Goal: Task Accomplishment & Management: Manage account settings

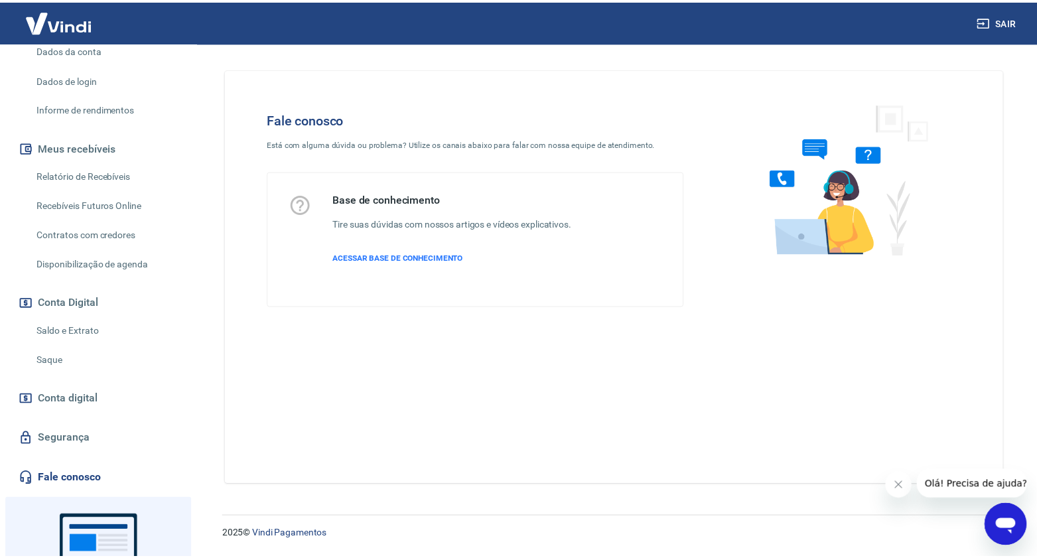
scroll to position [212, 0]
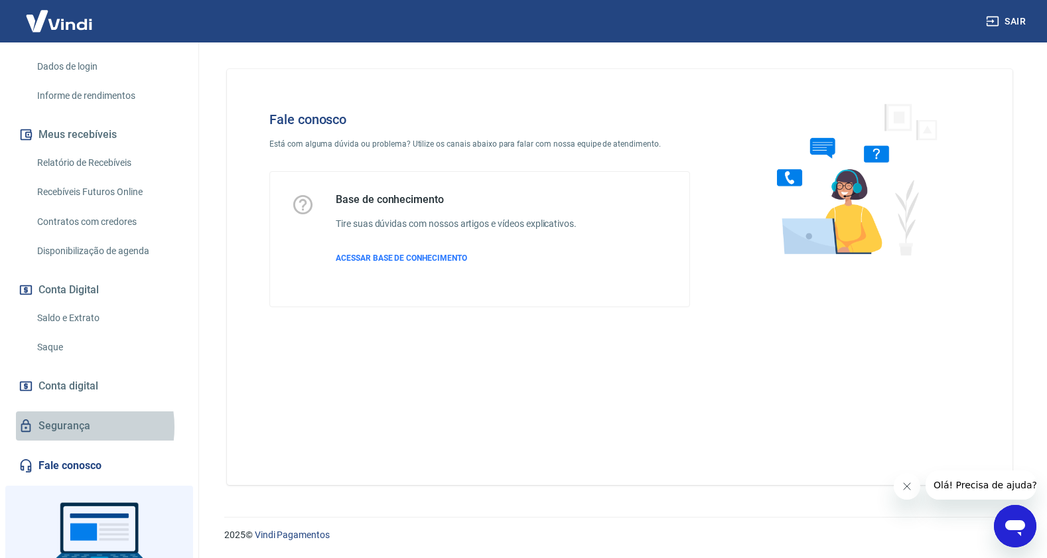
click at [59, 427] on link "Segurança" at bounding box center [99, 425] width 167 height 29
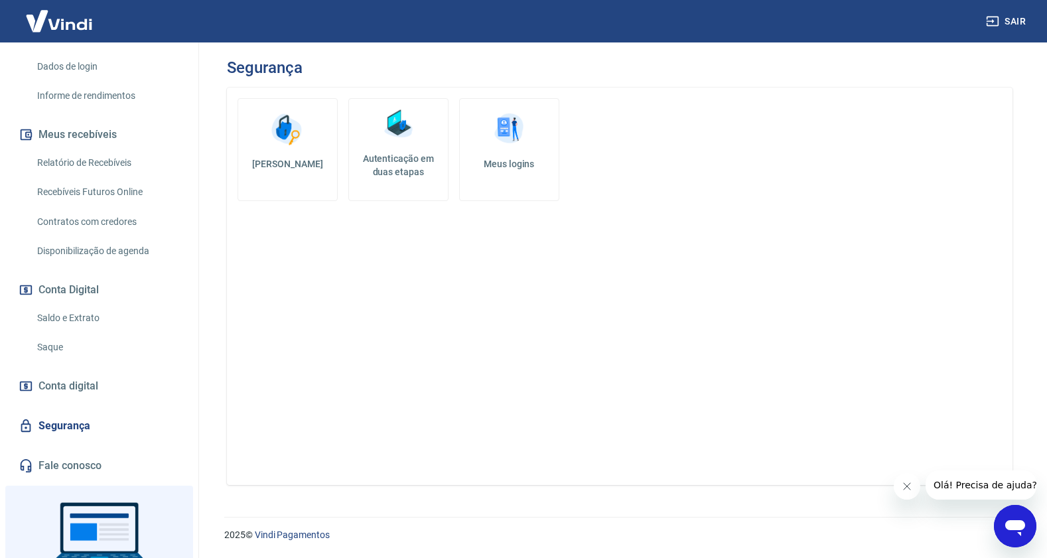
click at [408, 165] on h5 "Autenticação em duas etapas" at bounding box center [398, 165] width 88 height 27
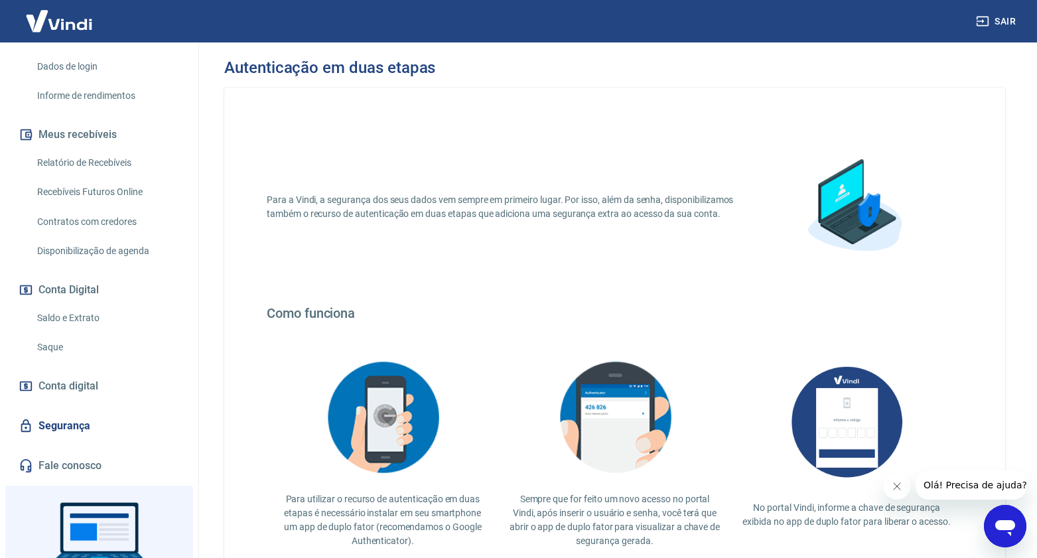
scroll to position [162, 0]
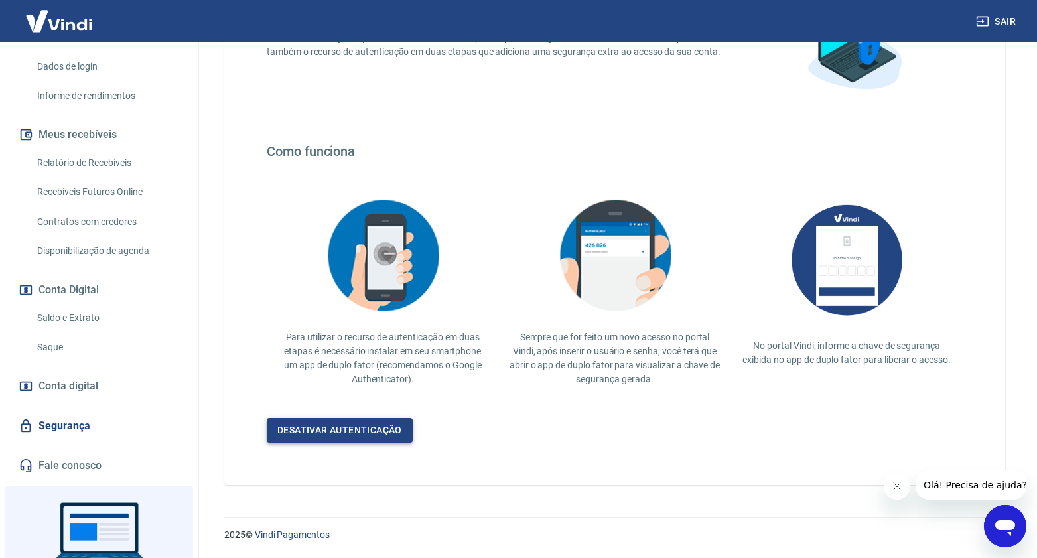
click at [328, 431] on link "Desativar autenticação" at bounding box center [340, 430] width 146 height 25
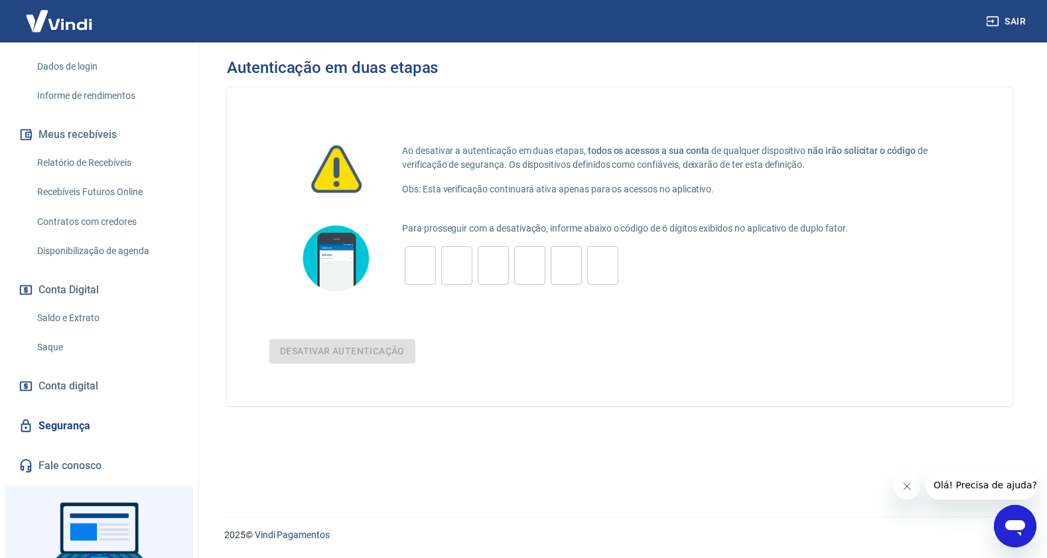
click at [427, 263] on input "tel" at bounding box center [420, 265] width 31 height 29
click at [343, 263] on img at bounding box center [336, 258] width 80 height 76
click at [430, 265] on input "tel" at bounding box center [420, 265] width 31 height 29
click at [414, 271] on input "tel" at bounding box center [420, 265] width 31 height 29
type input "5"
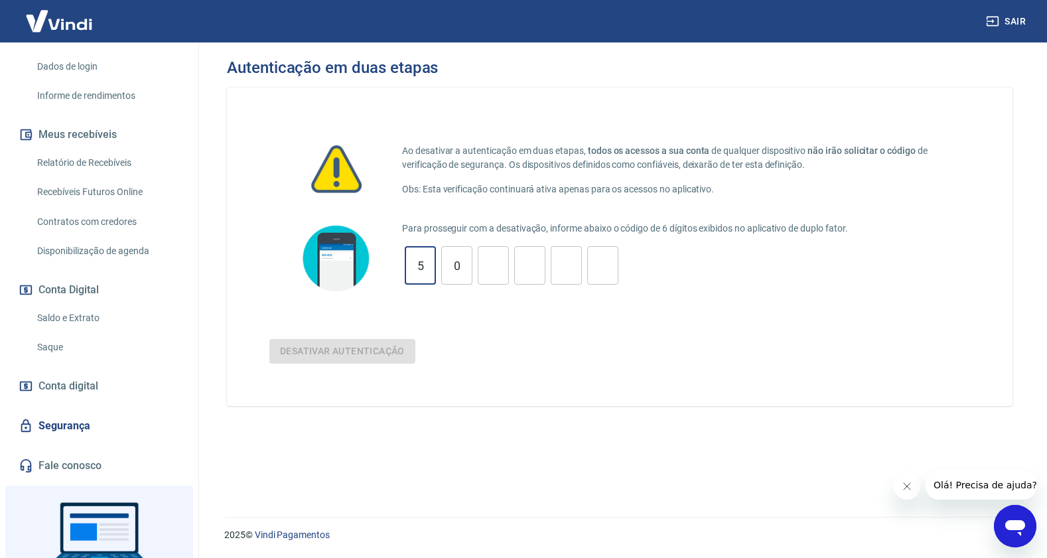
type input "0"
type input "8"
type input "5"
type input "3"
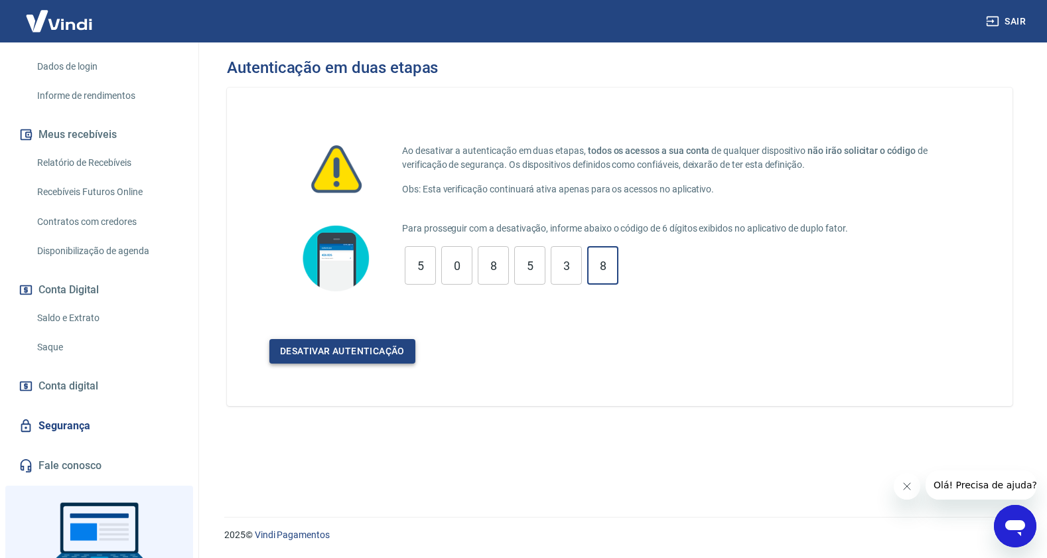
type input "8"
click at [365, 354] on button "Desativar autenticação" at bounding box center [342, 351] width 146 height 25
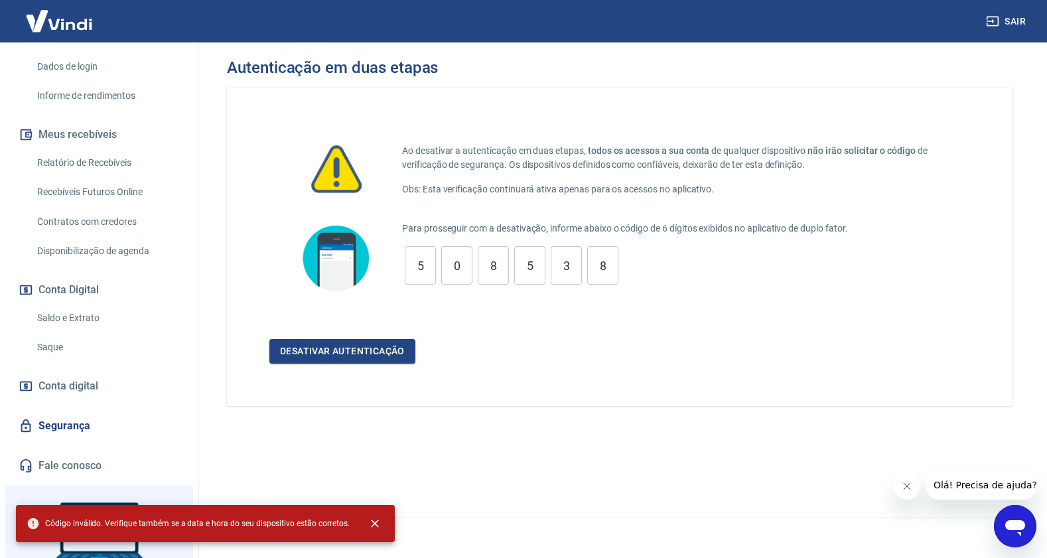
click at [907, 489] on icon "Fechar mensagem da empresa" at bounding box center [907, 486] width 11 height 11
click at [373, 525] on icon "close" at bounding box center [374, 523] width 13 height 13
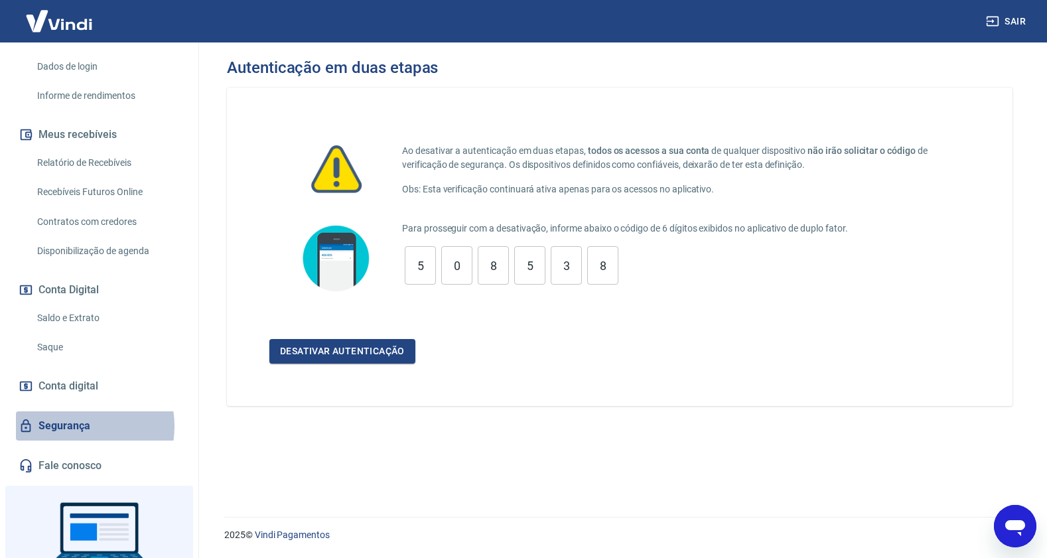
click at [70, 426] on link "Segurança" at bounding box center [99, 425] width 167 height 29
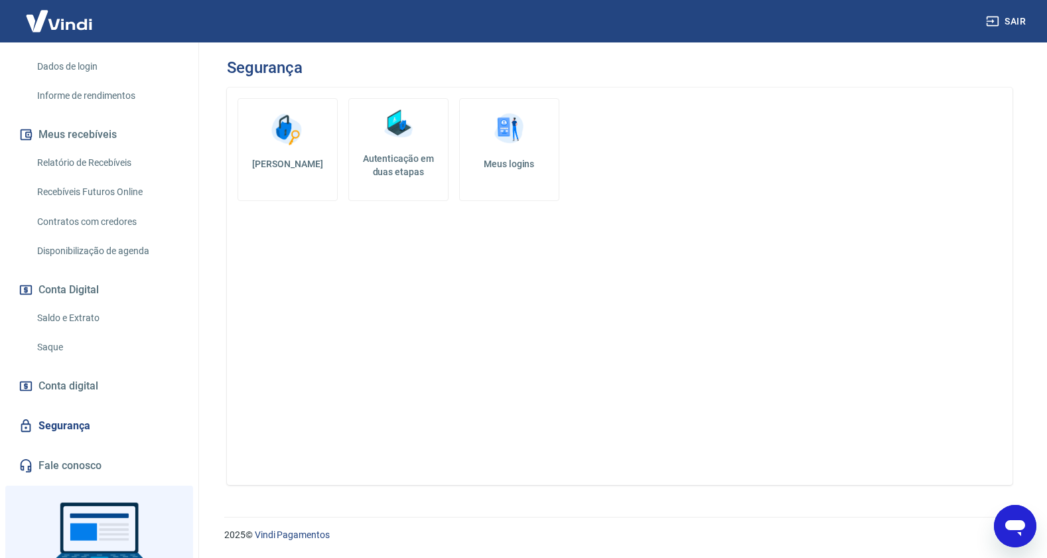
click at [397, 165] on h5 "Autenticação em duas etapas" at bounding box center [398, 165] width 88 height 27
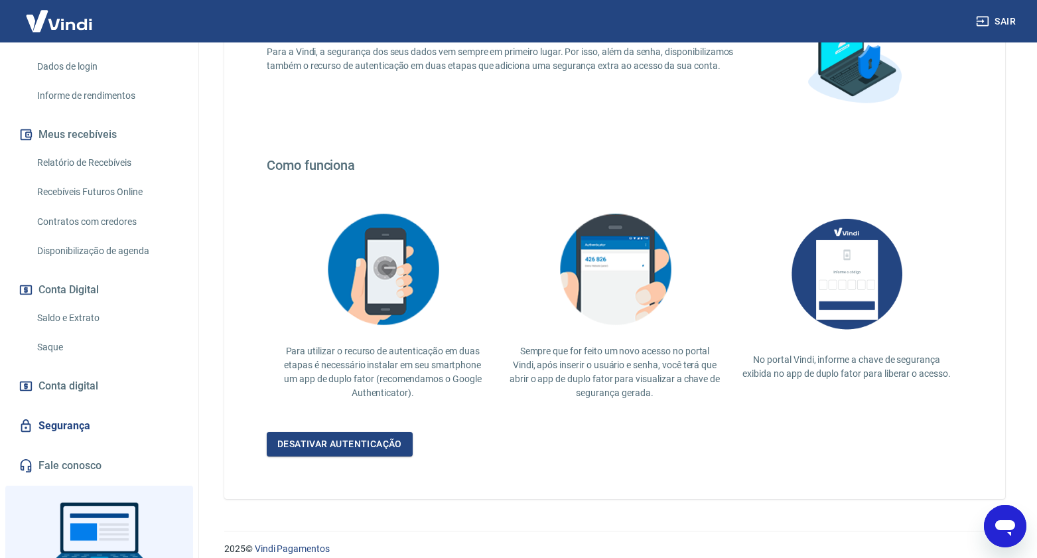
scroll to position [162, 0]
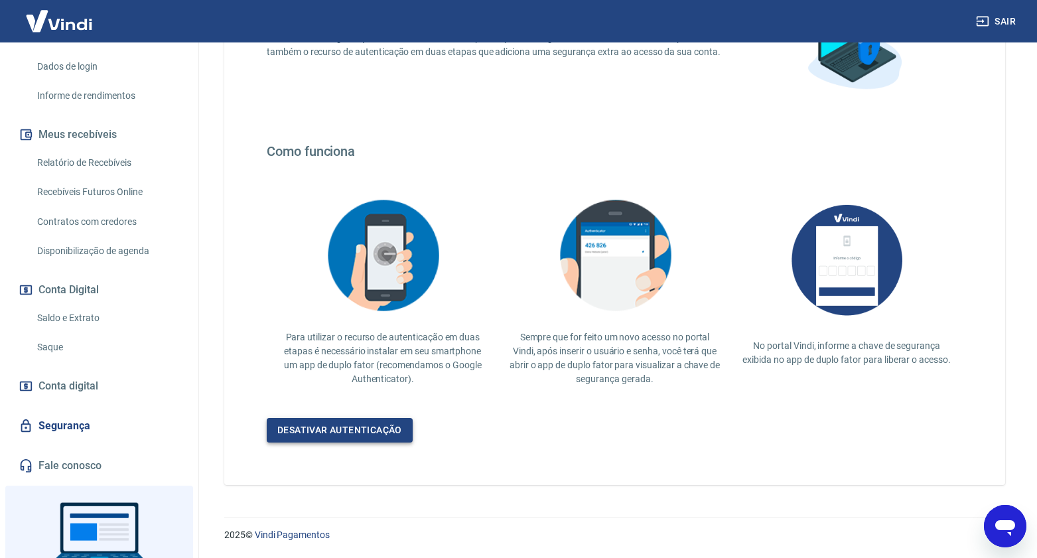
click at [368, 426] on link "Desativar autenticação" at bounding box center [340, 430] width 146 height 25
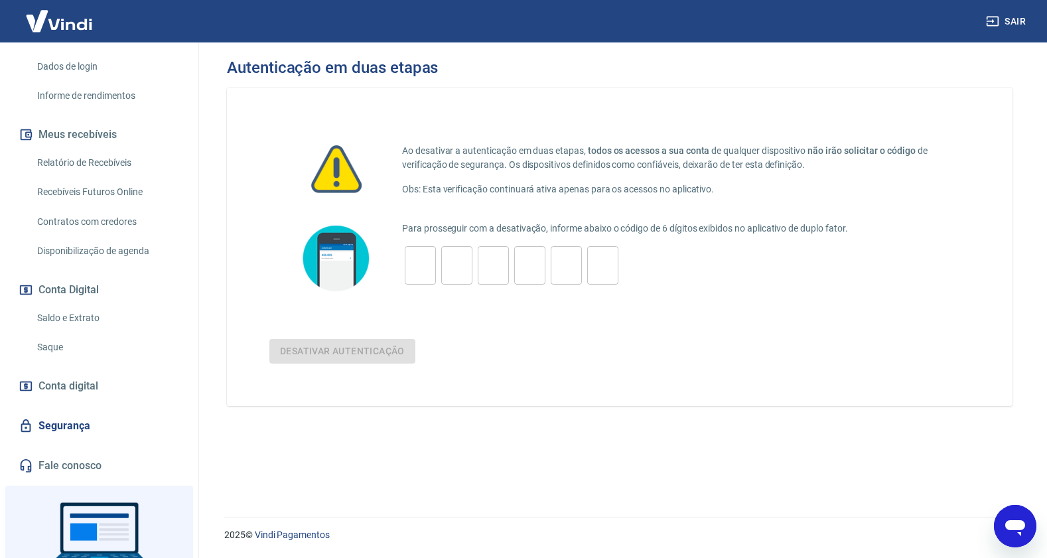
click at [411, 275] on input "tel" at bounding box center [420, 265] width 31 height 29
type input "1"
type input "9"
type input "8"
type input "0"
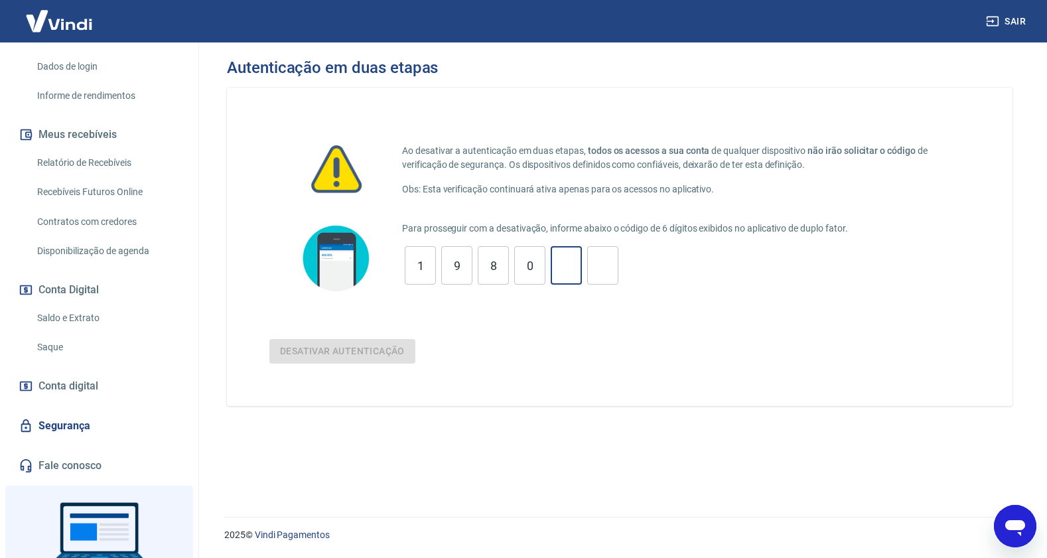
type input "1"
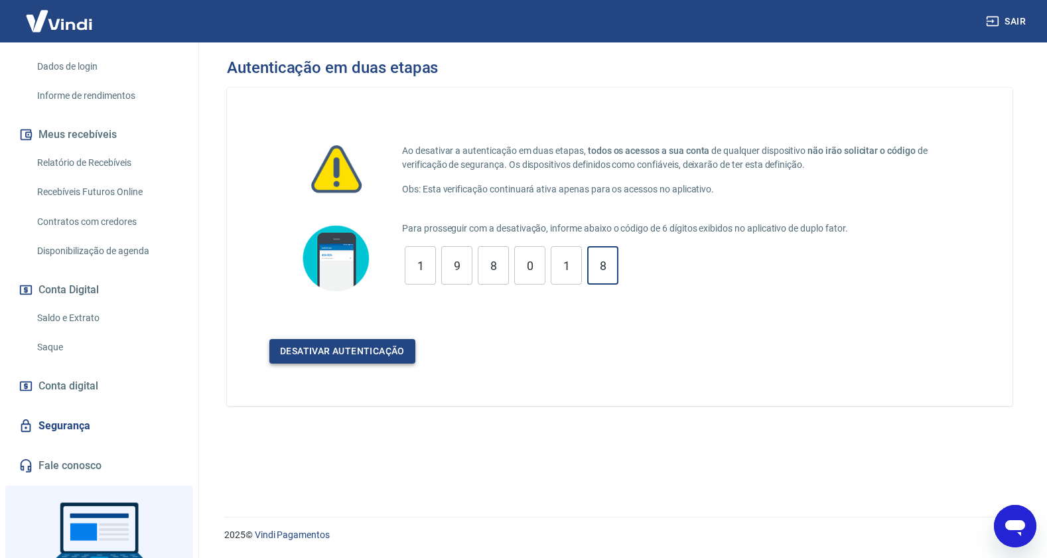
type input "8"
click at [332, 347] on button "Desativar autenticação" at bounding box center [342, 351] width 146 height 25
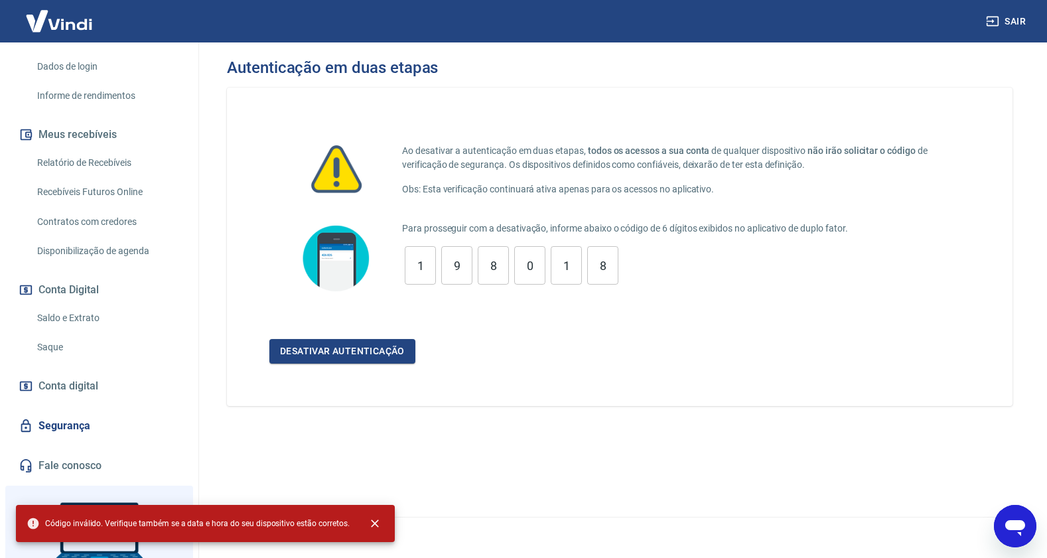
click at [407, 271] on input "1" at bounding box center [420, 265] width 31 height 29
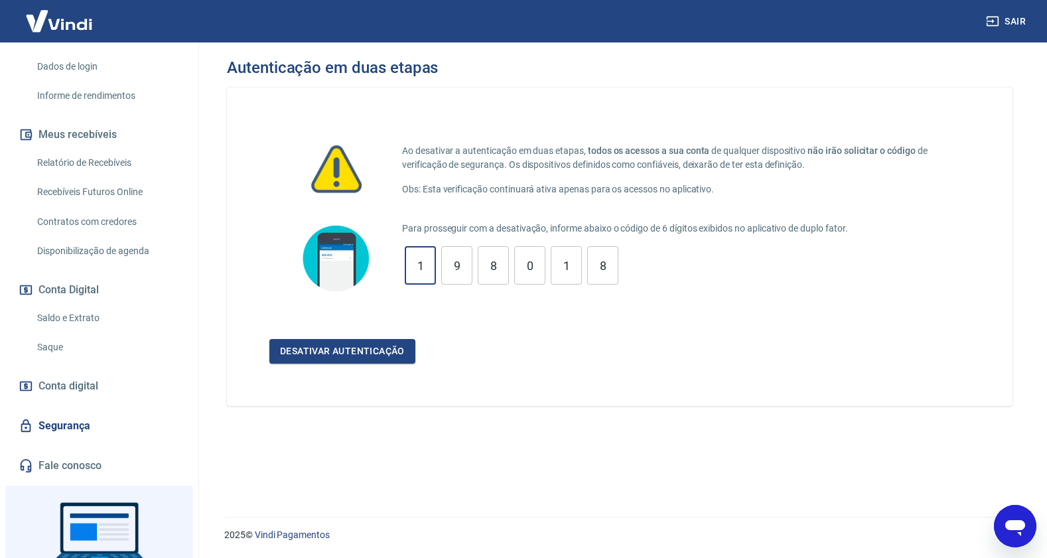
click at [407, 271] on input "1" at bounding box center [420, 265] width 31 height 29
type input "7"
type input "1"
type input "2"
type input "9"
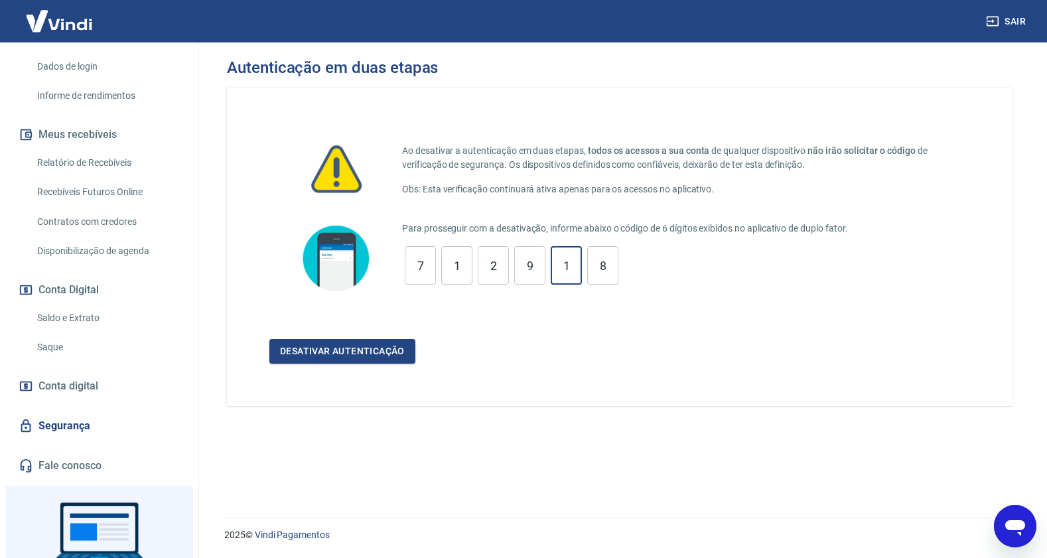
type input "5"
type input "3"
click at [376, 350] on button "Desativar autenticação" at bounding box center [342, 351] width 146 height 25
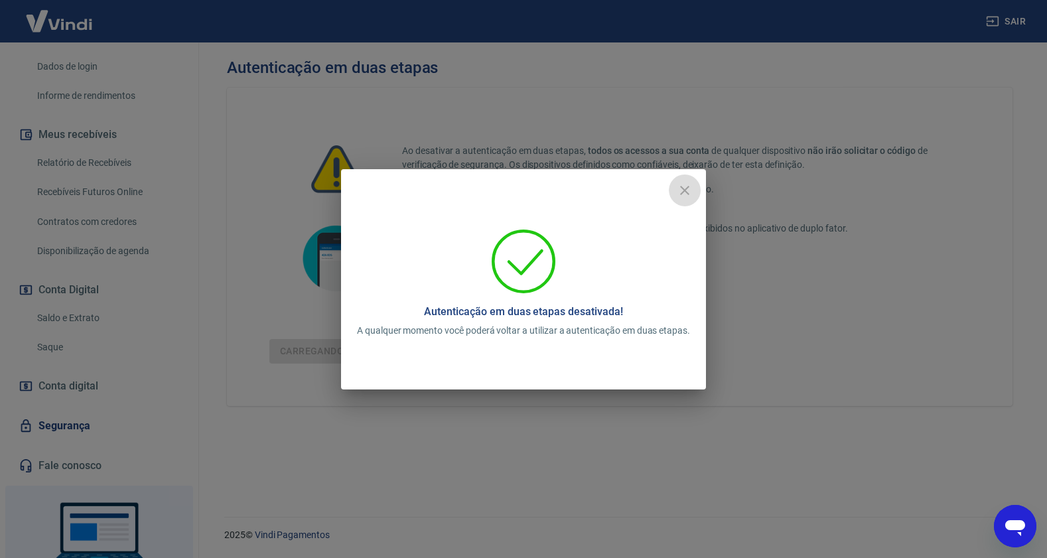
click at [684, 187] on icon "close" at bounding box center [685, 190] width 16 height 16
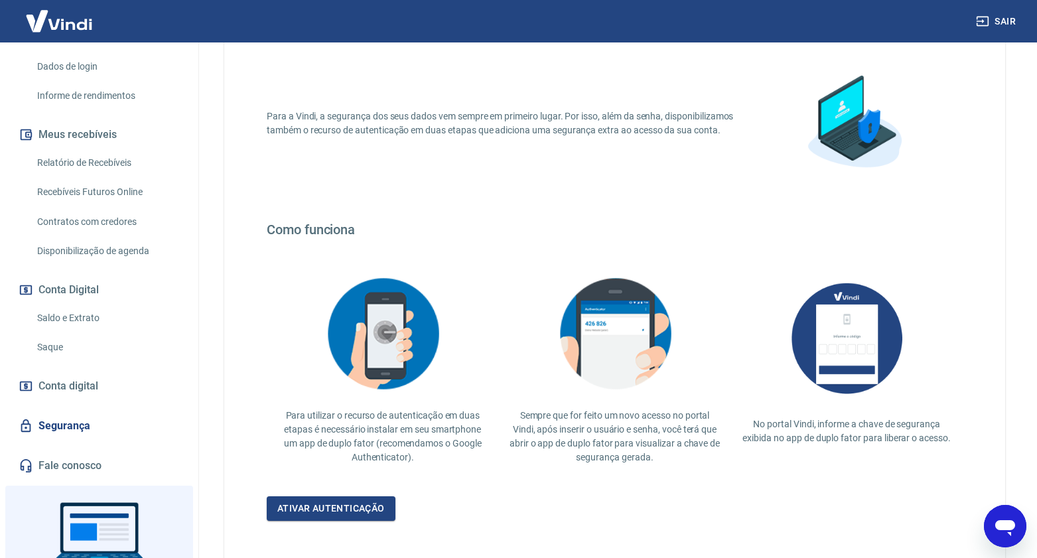
scroll to position [162, 0]
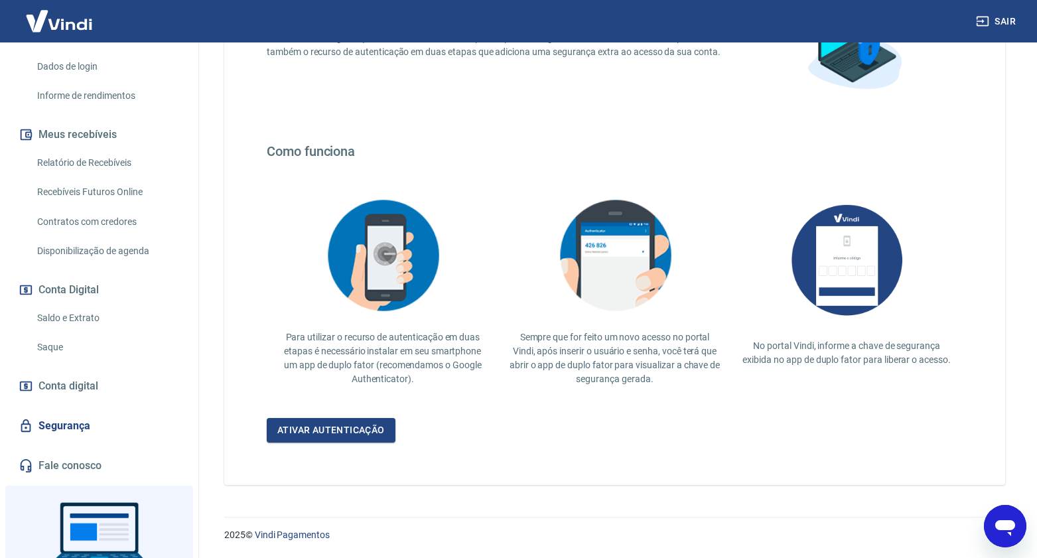
click at [74, 423] on link "Segurança" at bounding box center [99, 425] width 167 height 29
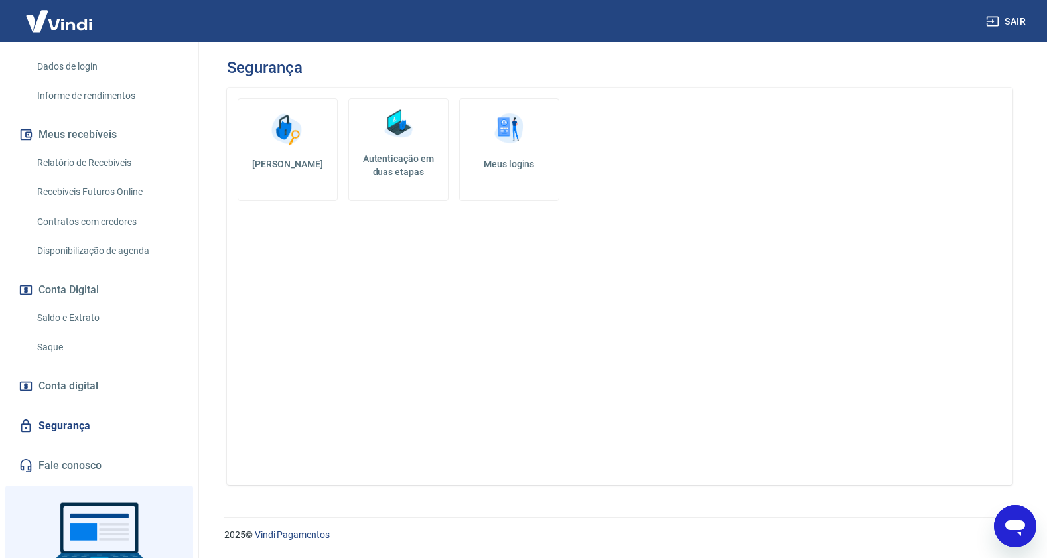
click at [298, 155] on link "[PERSON_NAME]" at bounding box center [287, 149] width 100 height 103
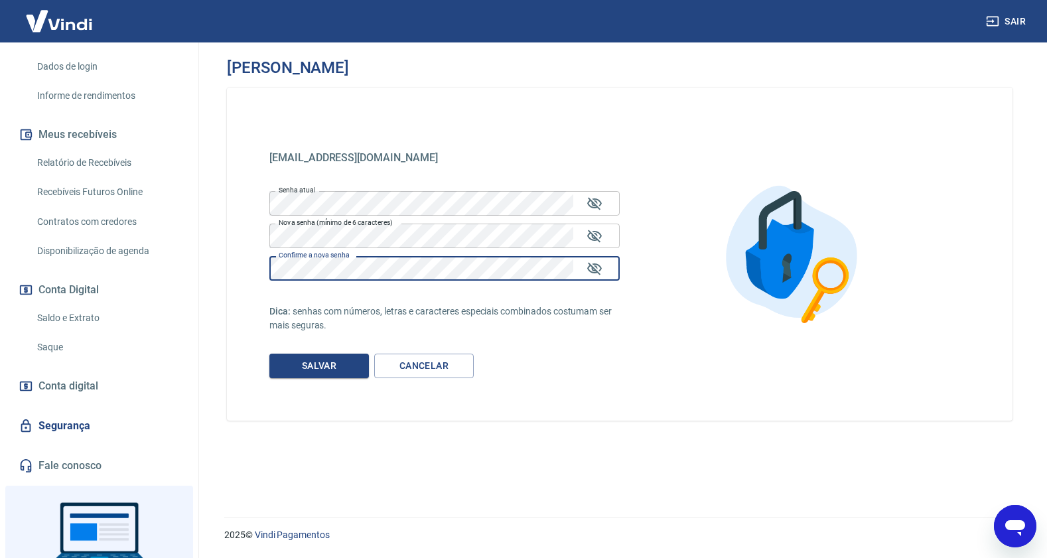
click at [310, 413] on div "[EMAIL_ADDRESS][DOMAIN_NAME] [EMAIL_ADDRESS][DOMAIN_NAME] Senha atual Senha atu…" at bounding box center [619, 254] width 785 height 333
click at [326, 371] on button "Salvar" at bounding box center [319, 366] width 100 height 25
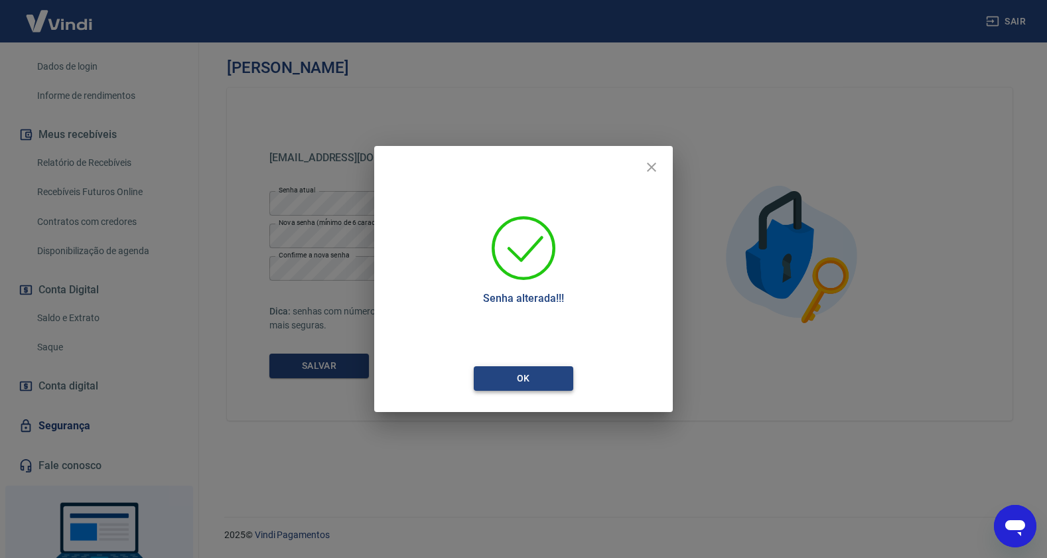
click at [512, 379] on button "Ok" at bounding box center [524, 378] width 100 height 25
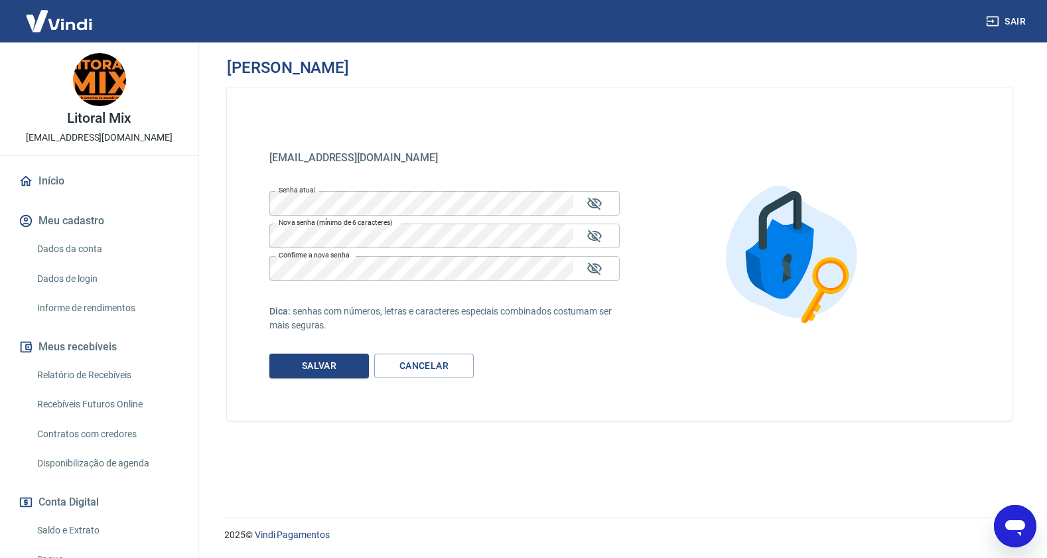
click at [75, 248] on link "Dados da conta" at bounding box center [107, 249] width 151 height 27
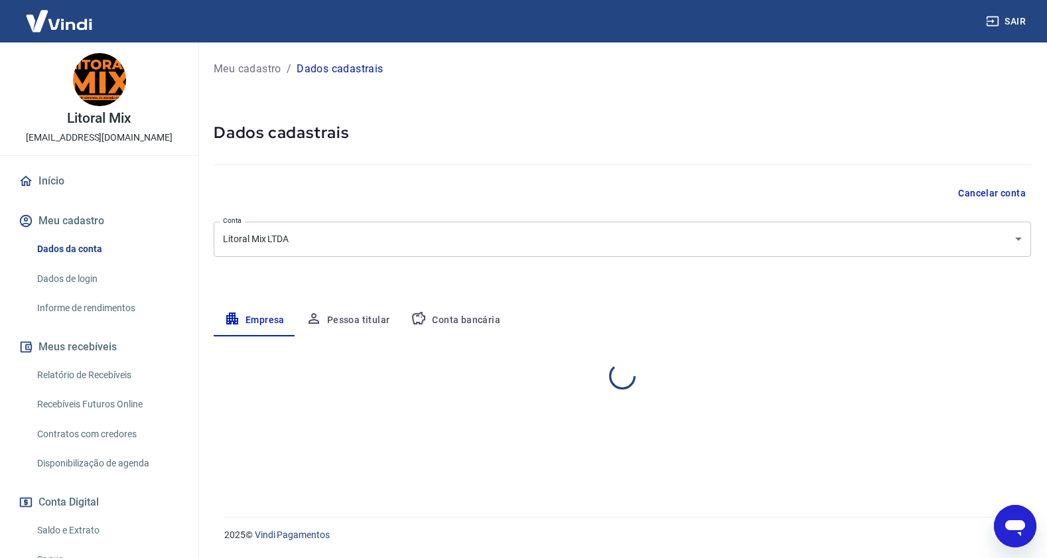
select select "SC"
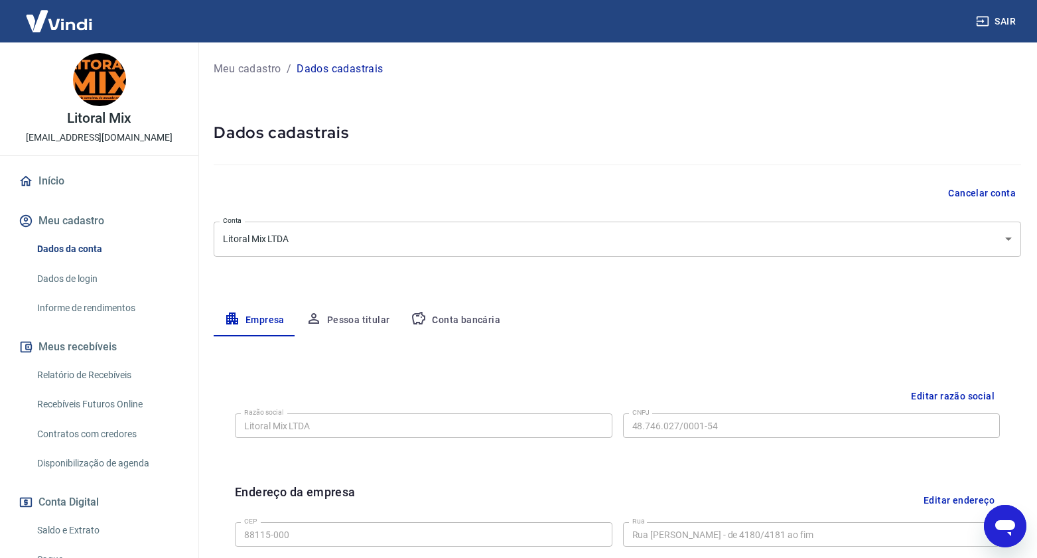
click at [71, 274] on link "Dados de login" at bounding box center [107, 278] width 151 height 27
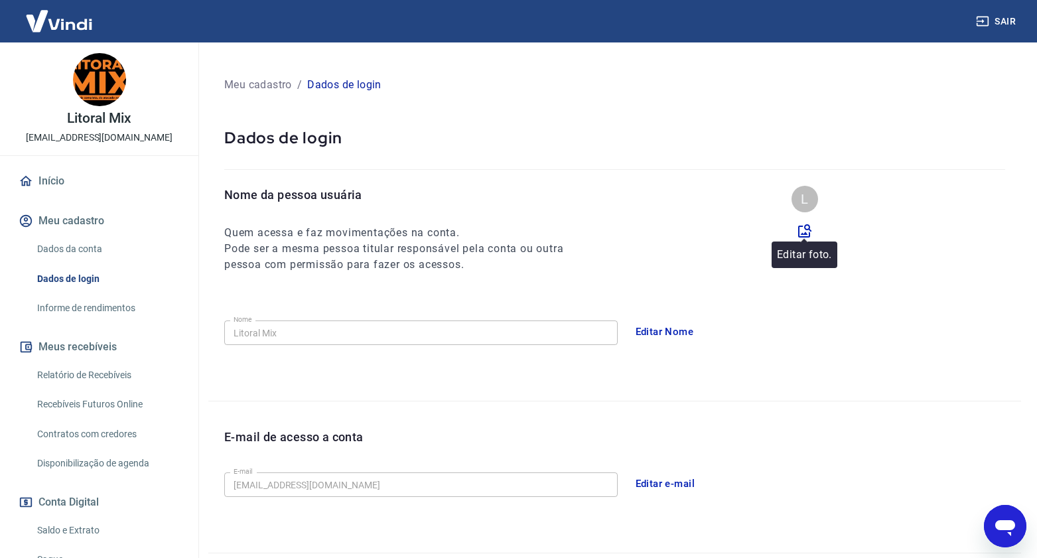
click at [802, 233] on icon at bounding box center [804, 230] width 13 height 13
click at [0, 0] on input "file" at bounding box center [0, 0] width 0 height 0
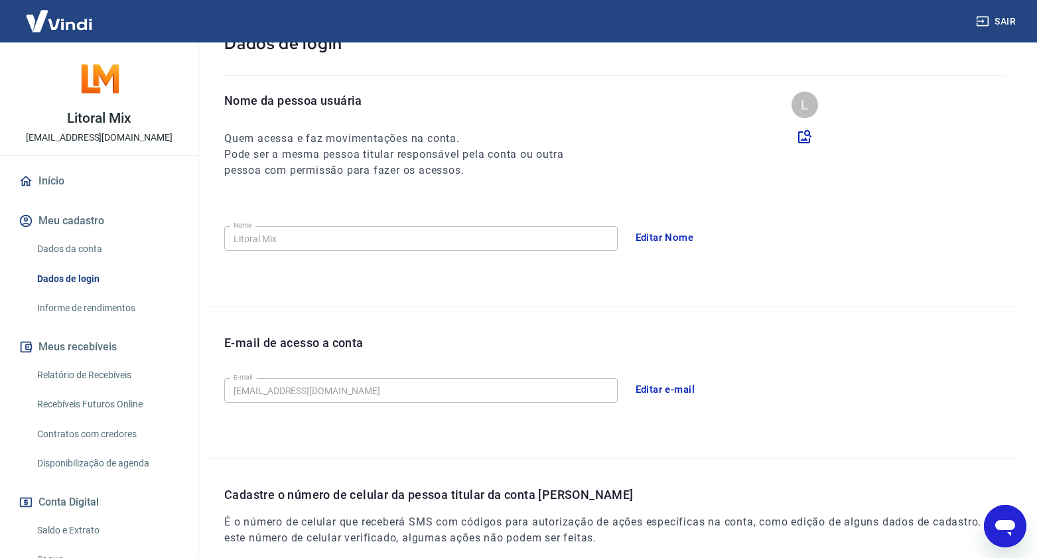
scroll to position [292, 0]
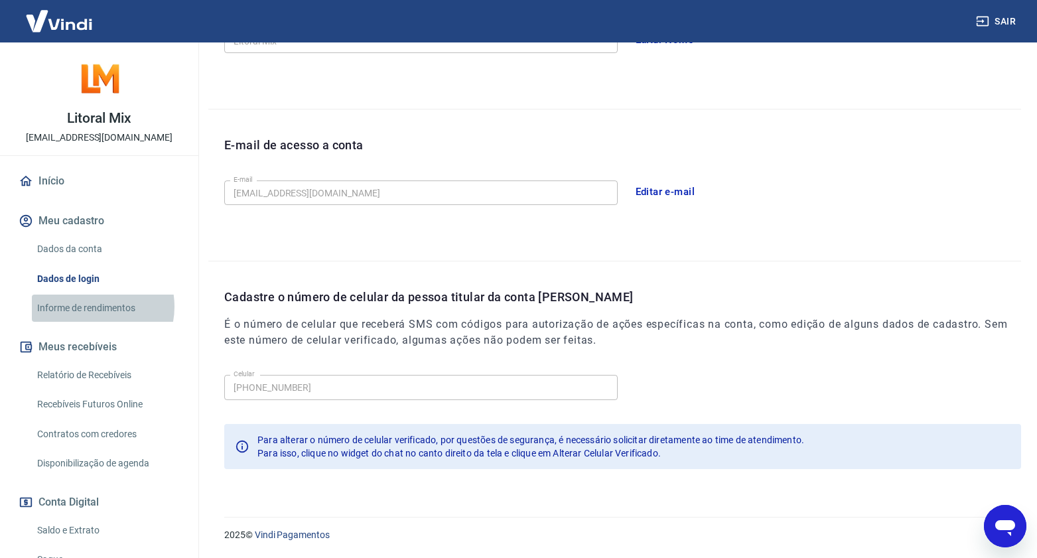
click at [90, 307] on link "Informe de rendimentos" at bounding box center [107, 308] width 151 height 27
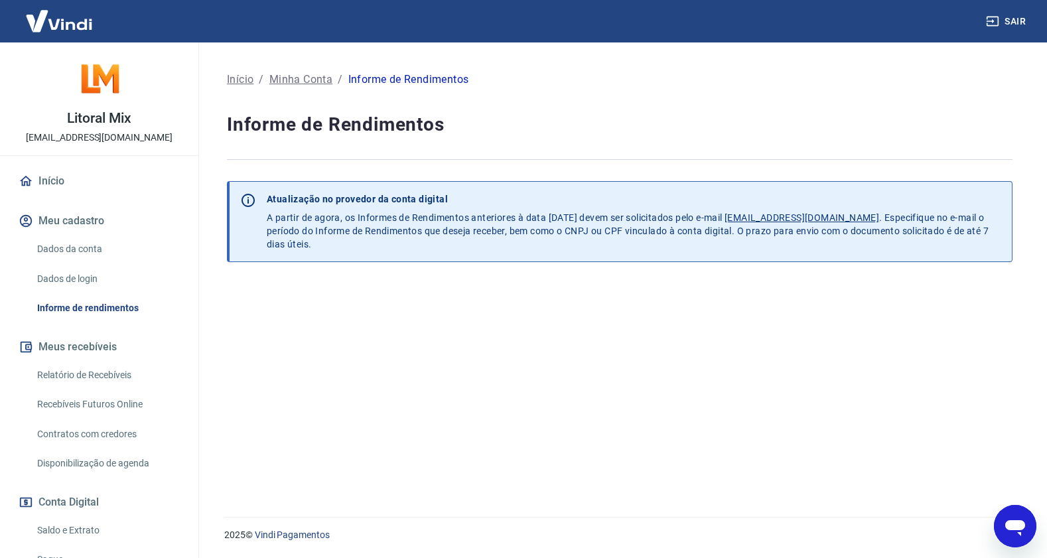
click at [84, 343] on button "Meus recebíveis" at bounding box center [99, 346] width 167 height 29
click at [90, 372] on link "Relatório de Recebíveis" at bounding box center [107, 375] width 151 height 27
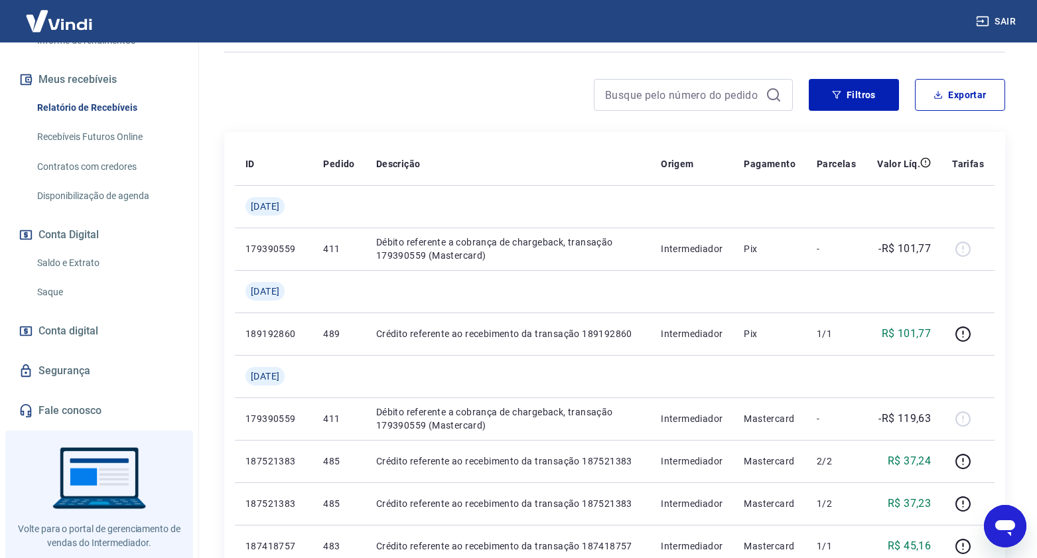
scroll to position [269, 0]
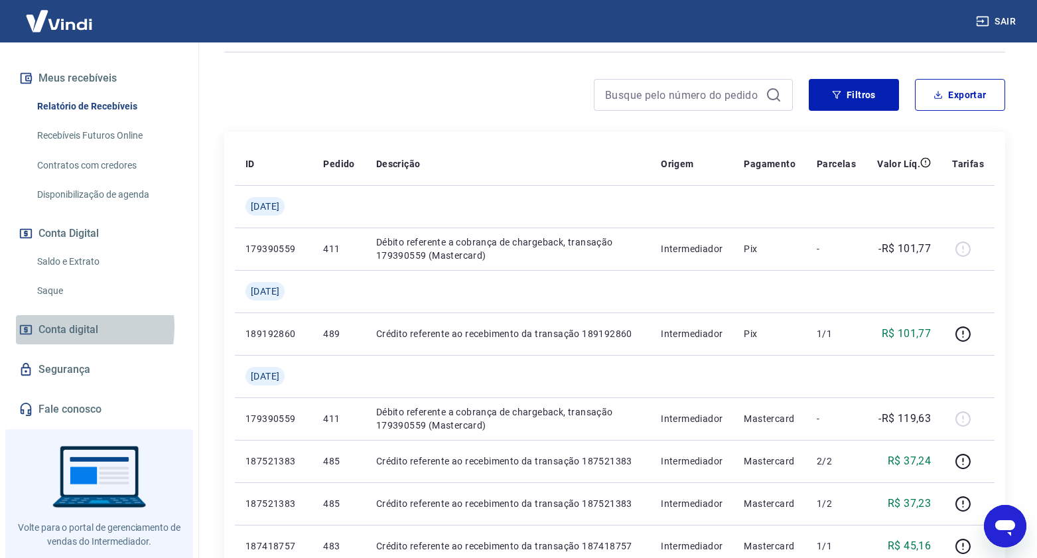
click at [56, 327] on span "Conta digital" at bounding box center [68, 329] width 60 height 19
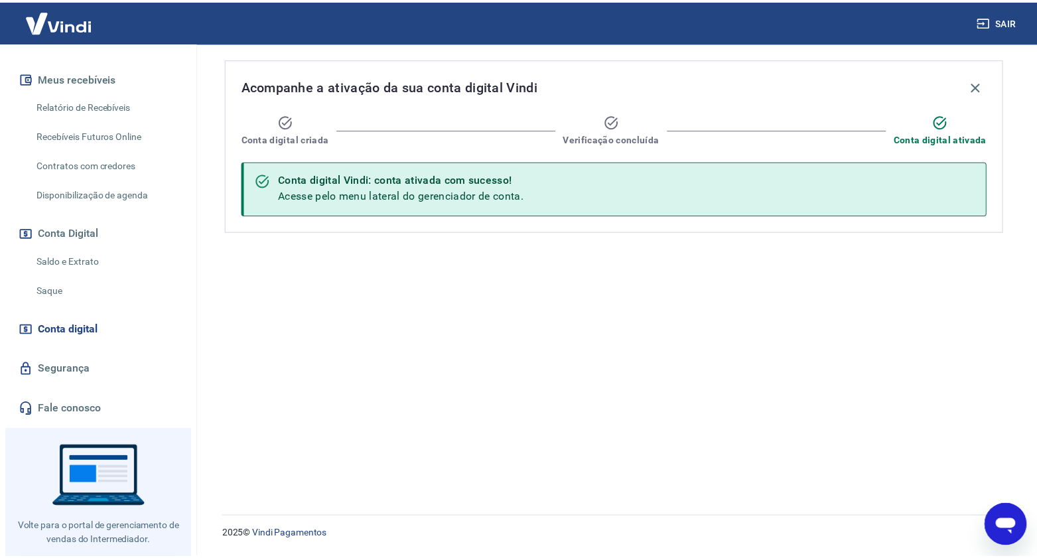
scroll to position [295, 0]
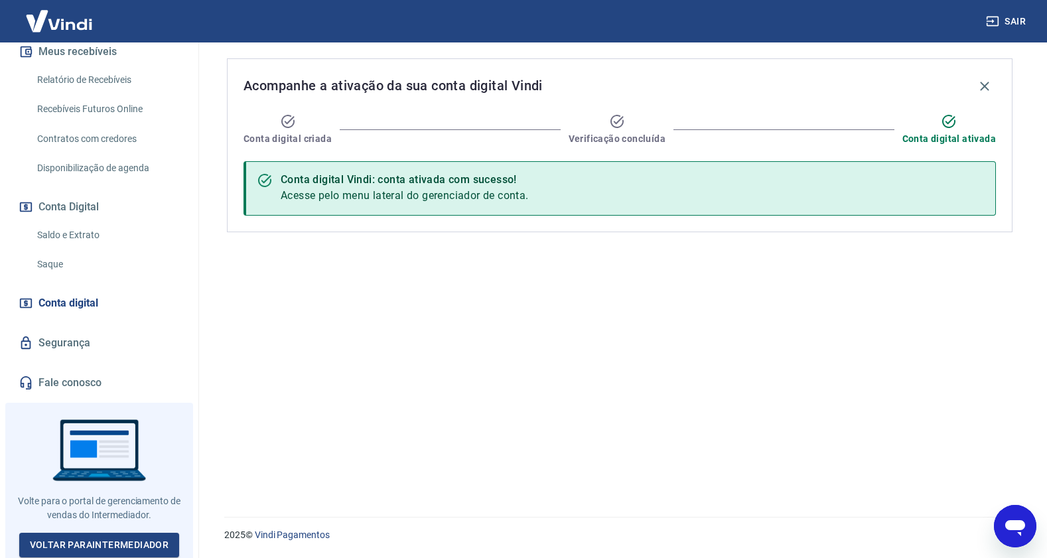
click at [56, 344] on link "Segurança" at bounding box center [99, 342] width 167 height 29
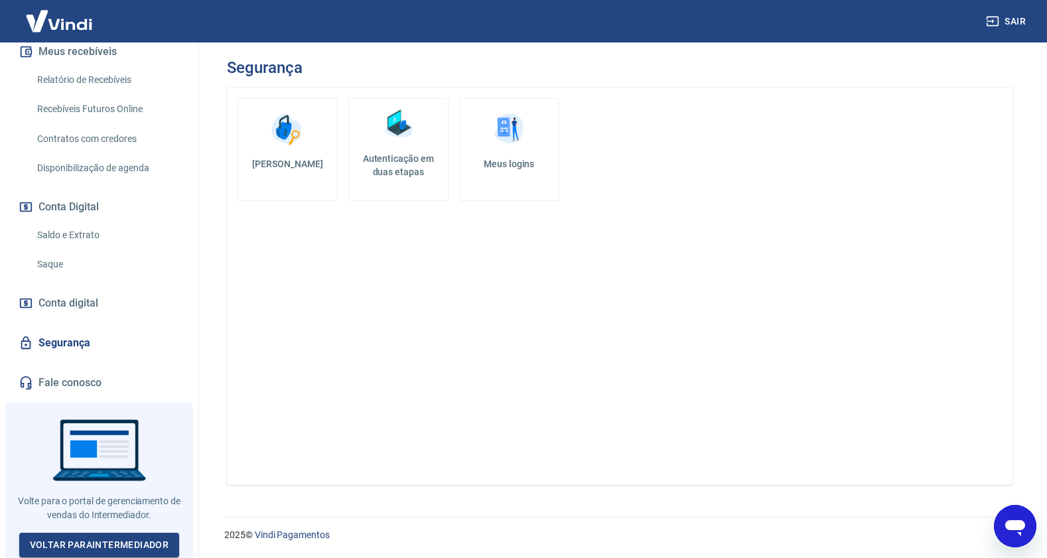
click at [522, 182] on link "Meus logins" at bounding box center [509, 149] width 100 height 103
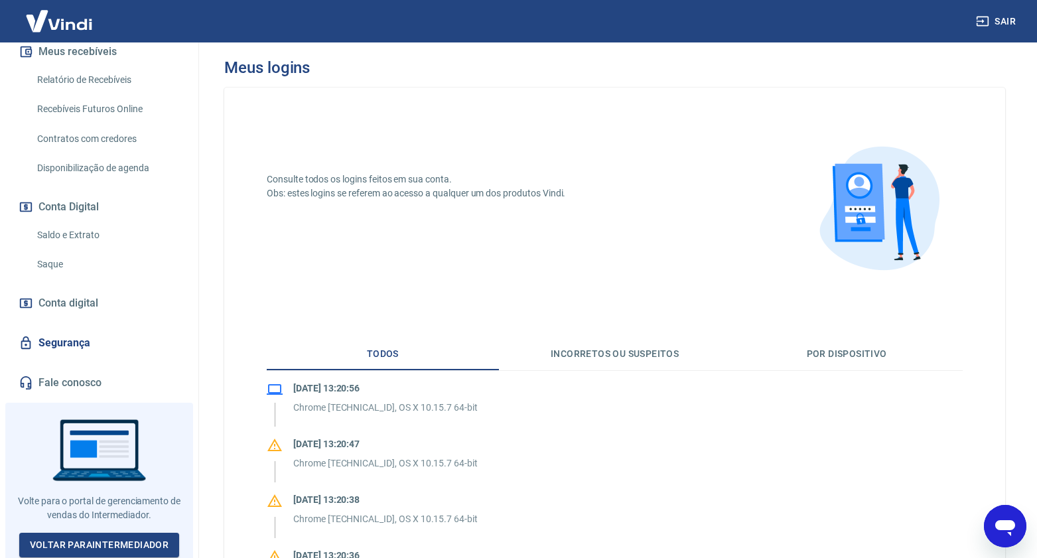
click at [997, 17] on button "Sair" at bounding box center [997, 21] width 48 height 25
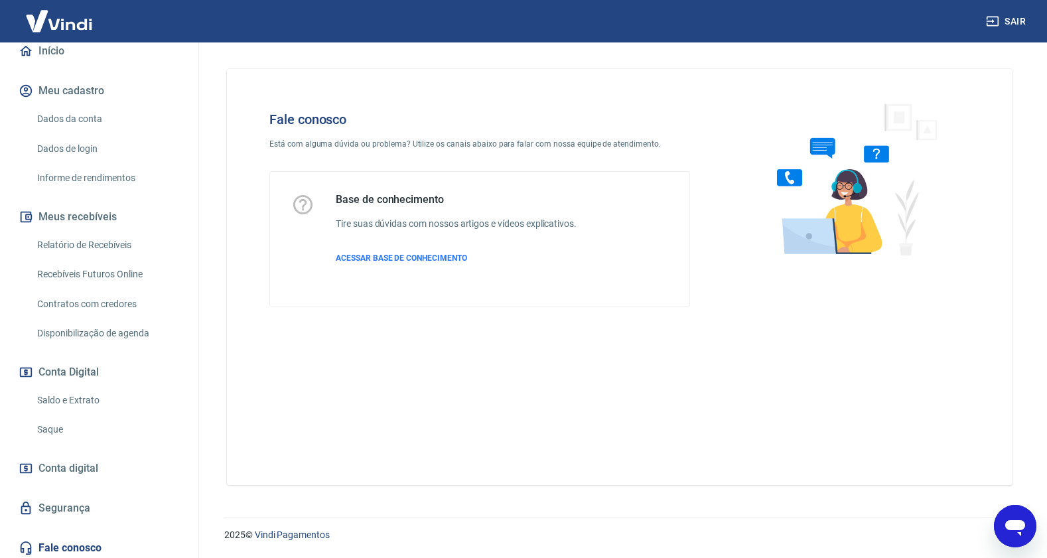
scroll to position [295, 0]
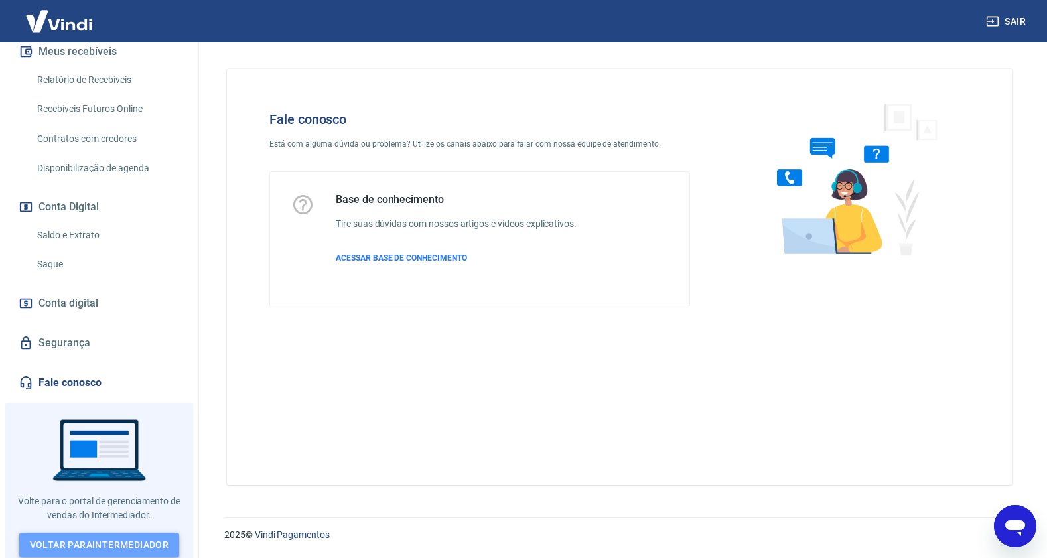
click at [111, 539] on link "Voltar para Intermediador" at bounding box center [99, 545] width 161 height 25
